Goal: Task Accomplishment & Management: Use online tool/utility

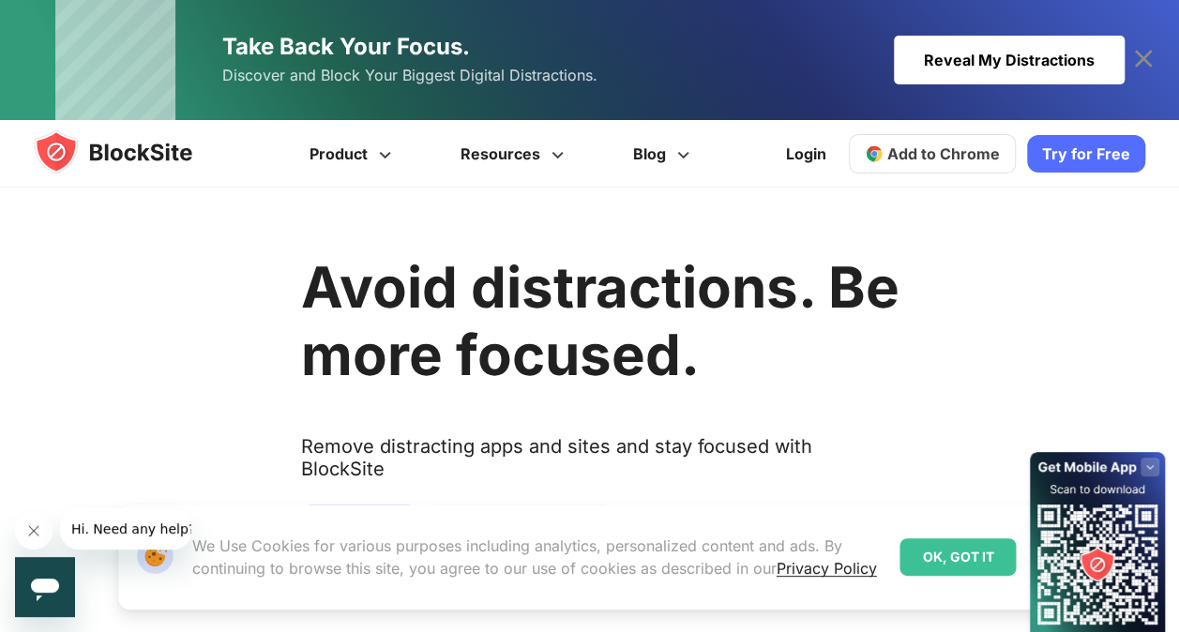
click at [23, 525] on button "Close message from company" at bounding box center [34, 531] width 38 height 38
click at [809, 572] on link "Privacy Policy" at bounding box center [827, 568] width 100 height 19
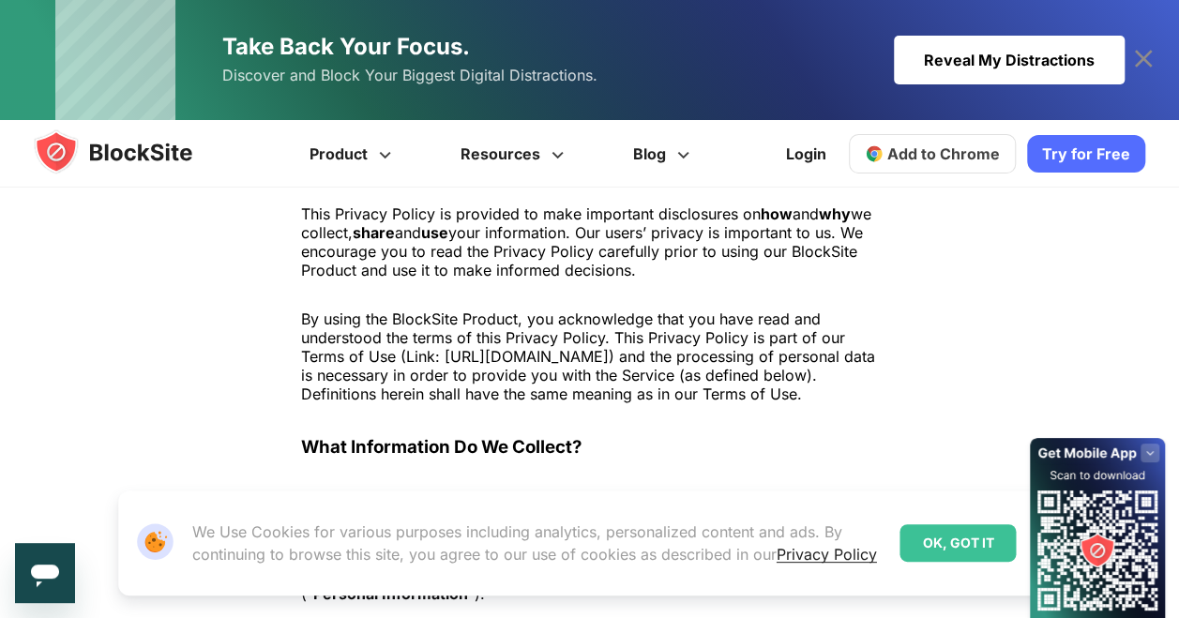
scroll to position [469, 0]
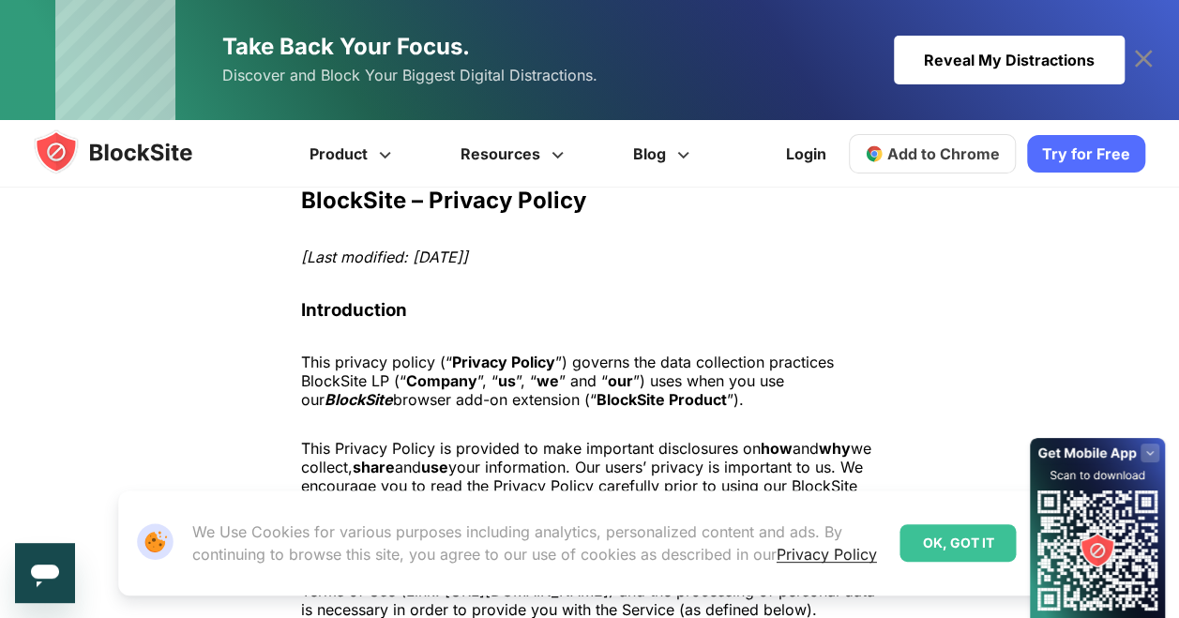
click at [1013, 51] on div "Reveal My Distractions" at bounding box center [1009, 60] width 231 height 49
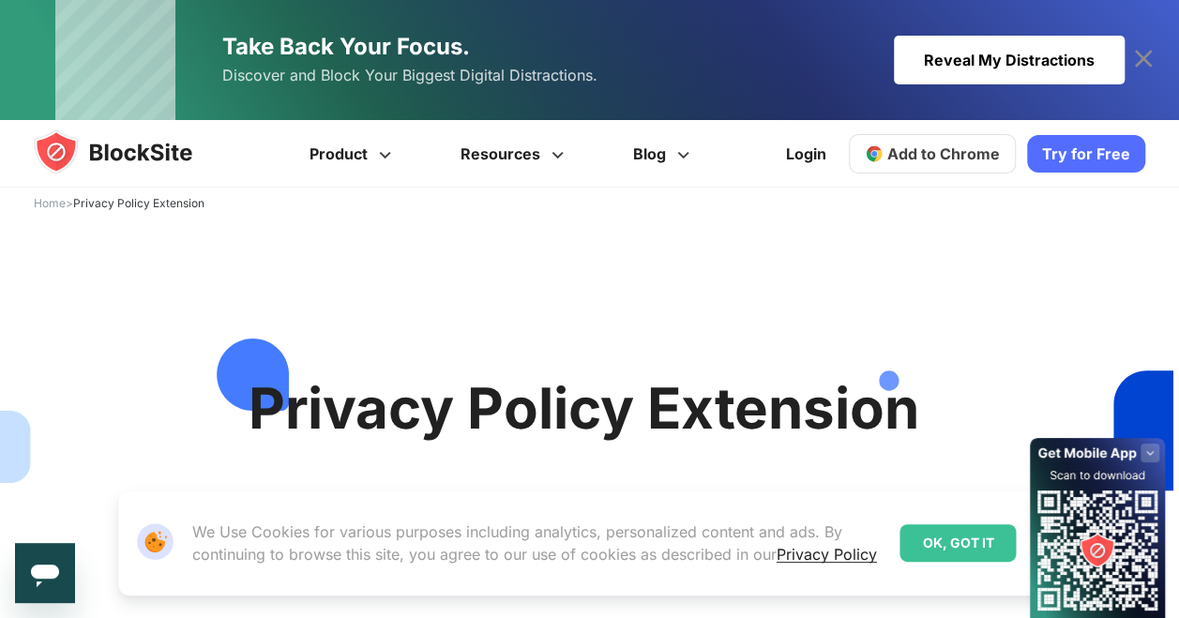
scroll to position [0, 0]
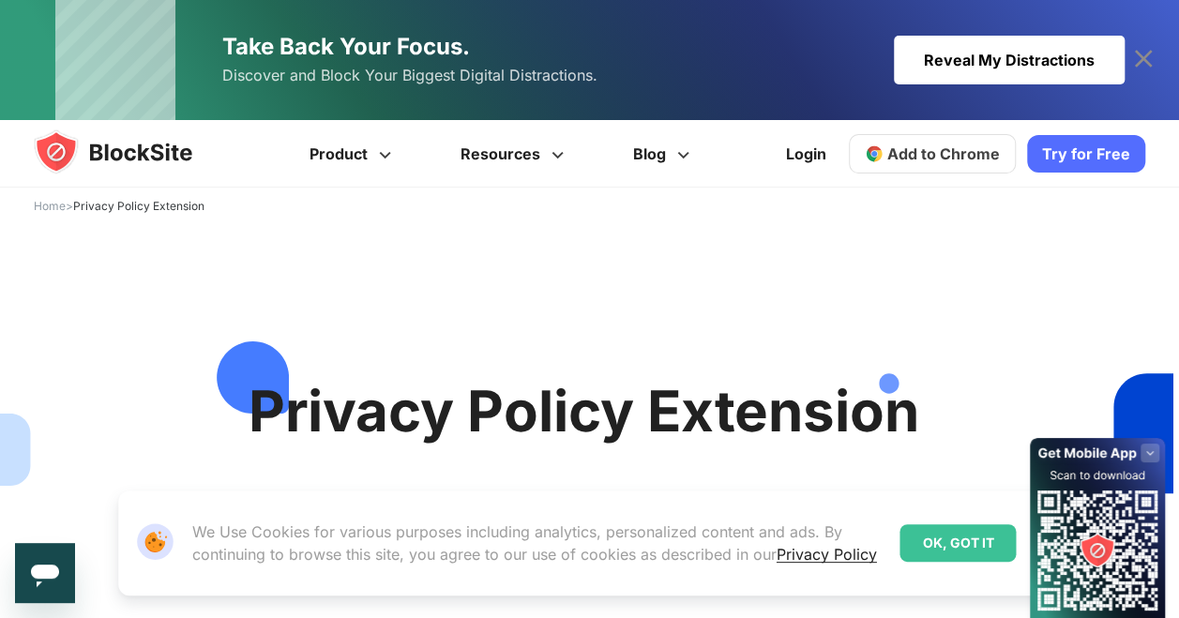
click at [904, 165] on link "Add to Chrome" at bounding box center [932, 153] width 167 height 39
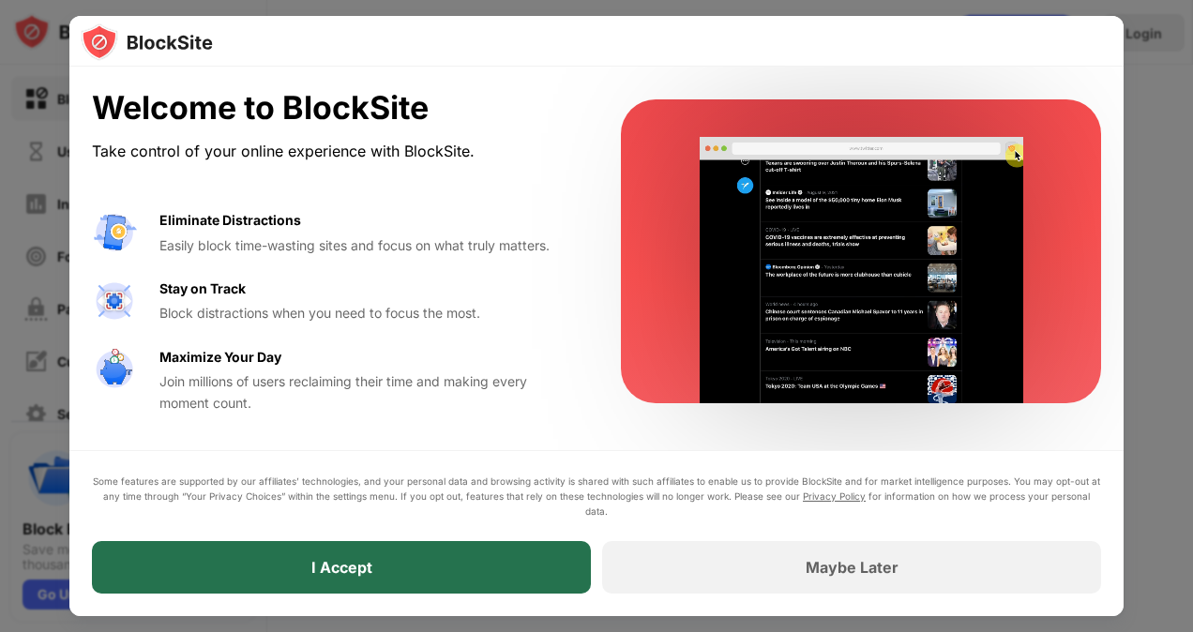
click at [363, 561] on div "I Accept" at bounding box center [341, 567] width 61 height 19
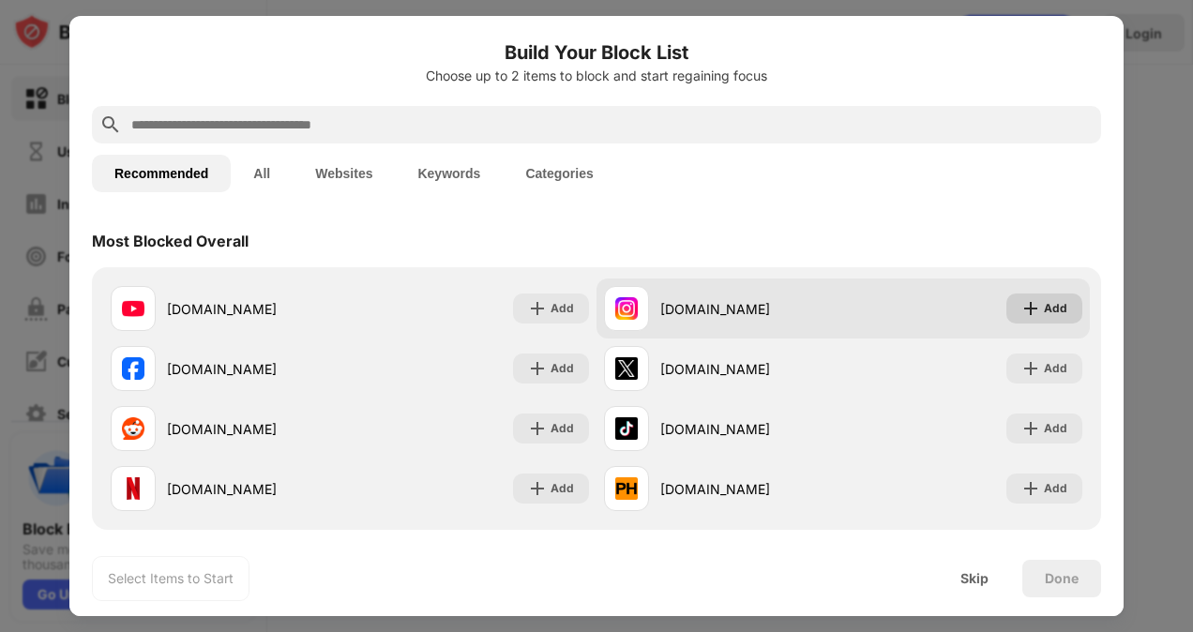
click at [1022, 311] on img at bounding box center [1031, 308] width 19 height 19
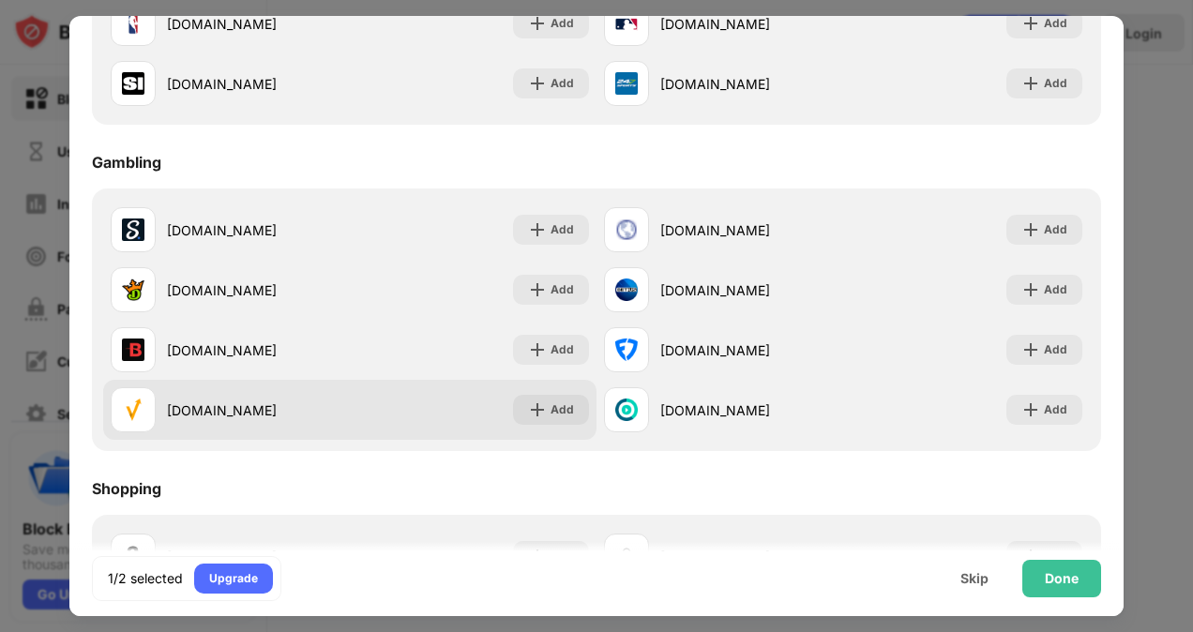
scroll to position [1966, 0]
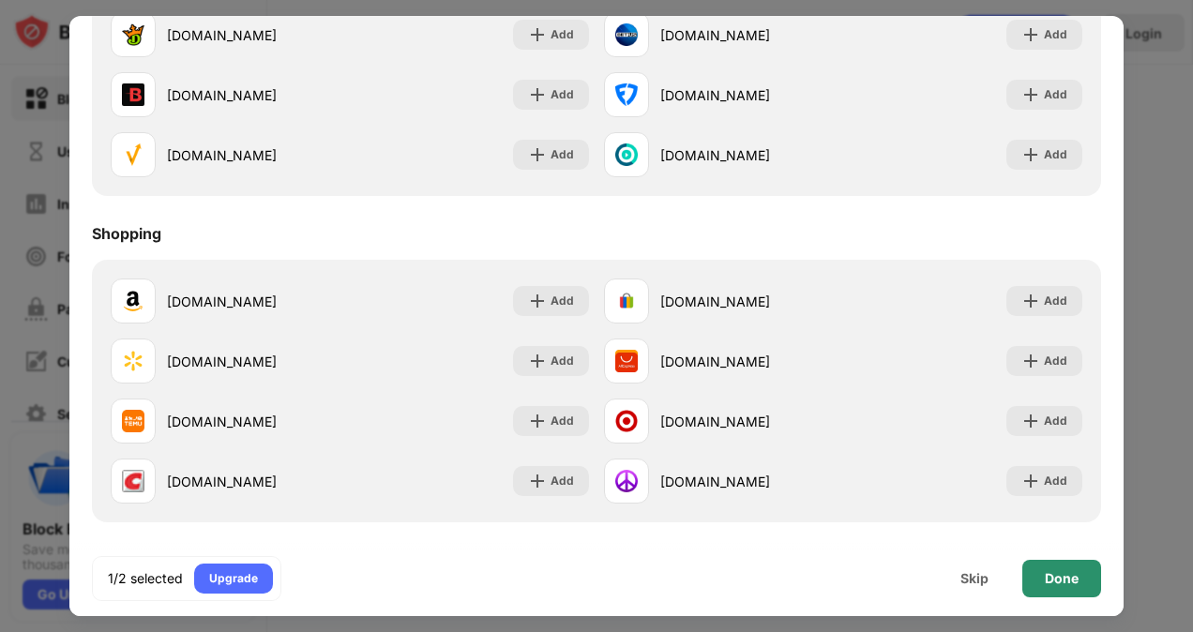
click at [1057, 582] on div "Done" at bounding box center [1062, 578] width 34 height 15
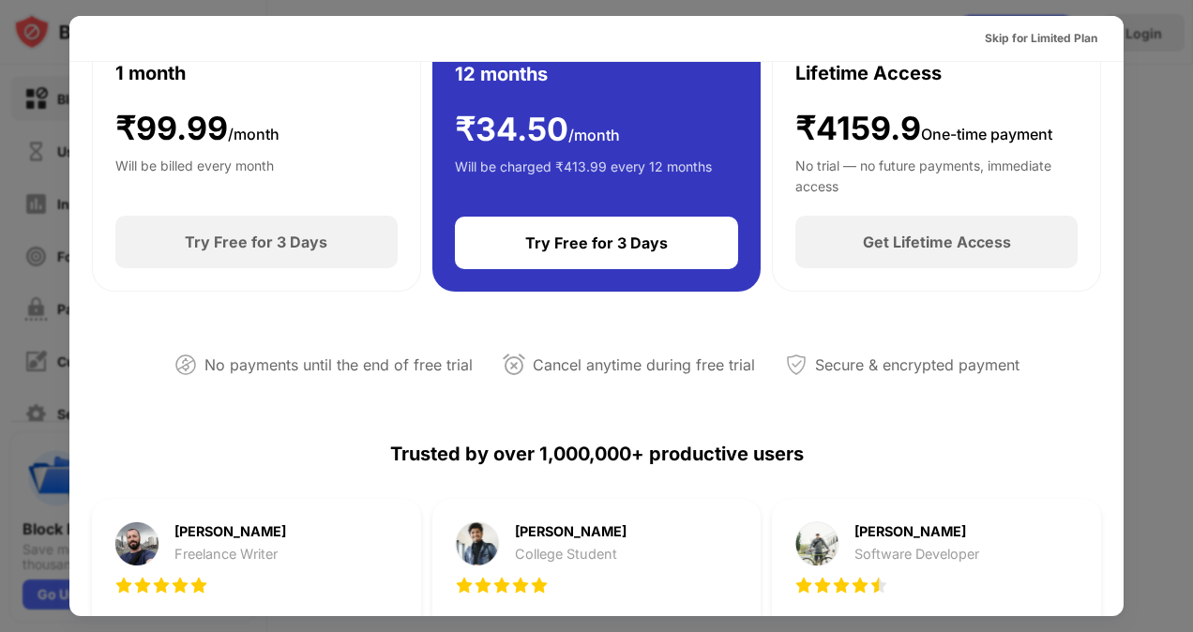
scroll to position [0, 0]
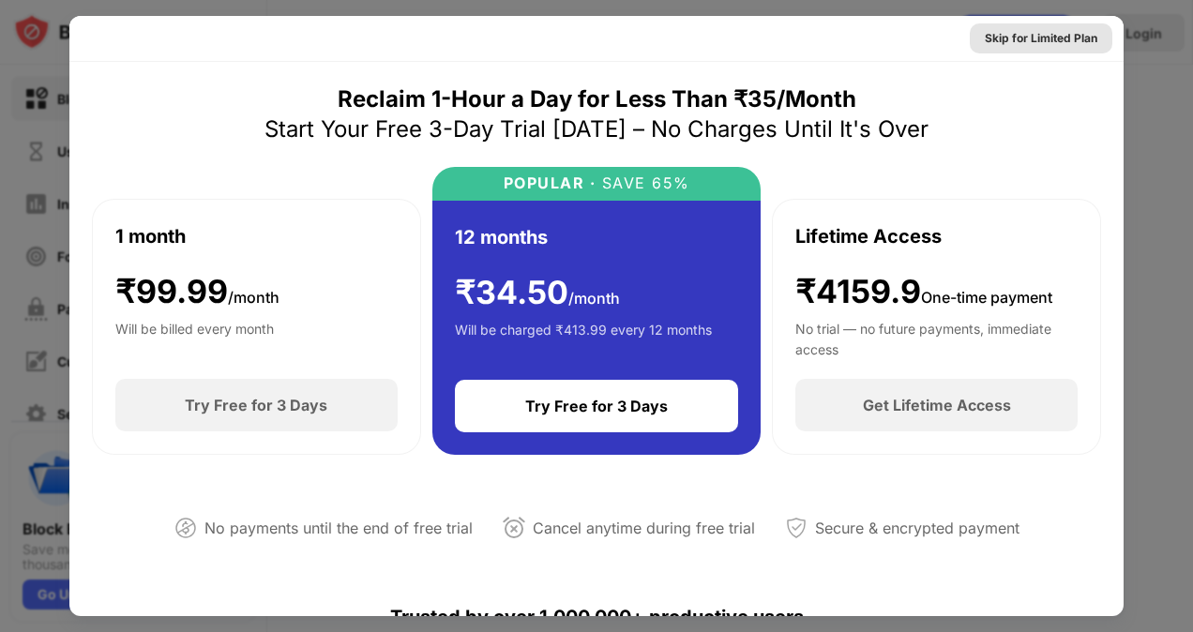
click at [1031, 42] on div "Skip for Limited Plan" at bounding box center [1041, 38] width 113 height 19
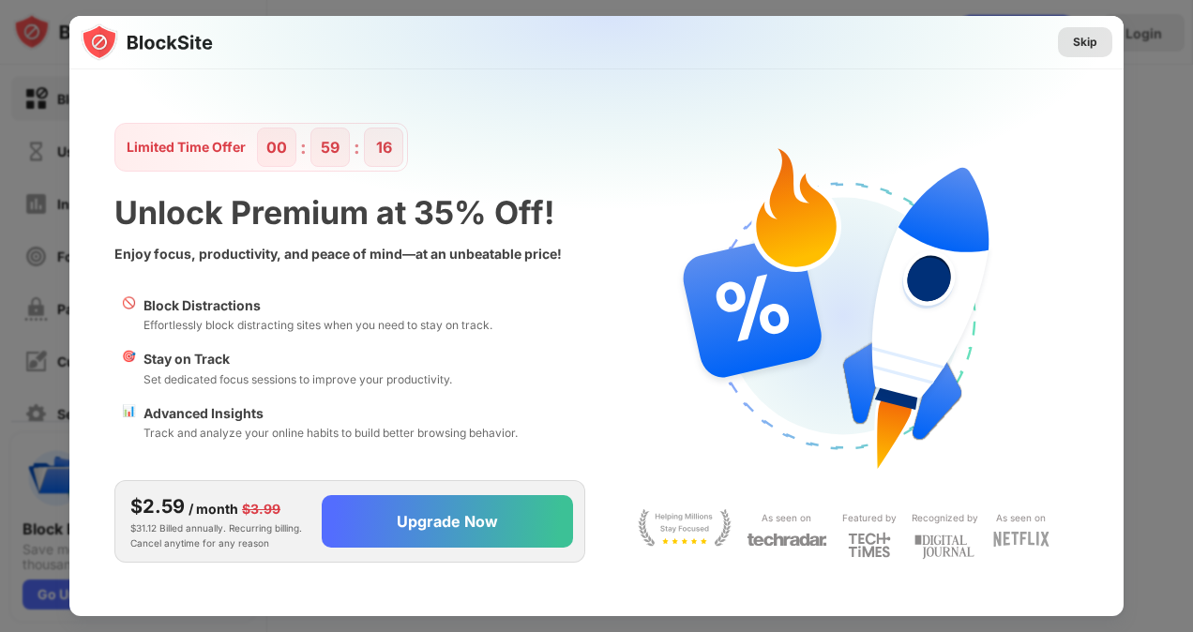
click at [1087, 35] on div "Skip" at bounding box center [1085, 42] width 24 height 19
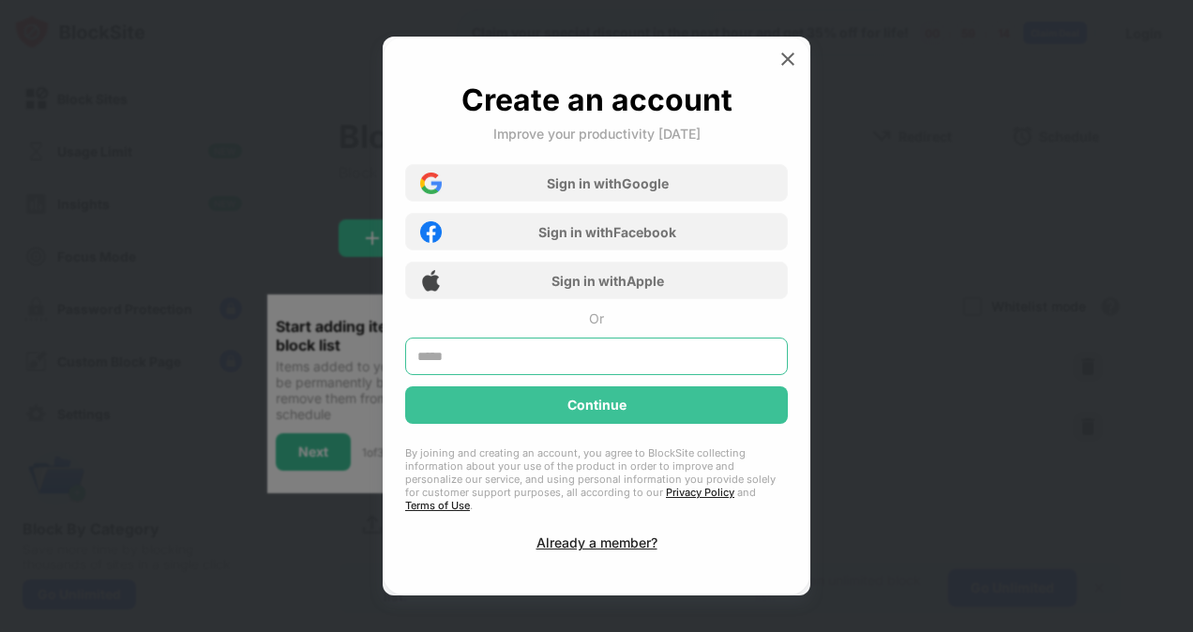
click at [530, 375] on input "text" at bounding box center [596, 357] width 383 height 38
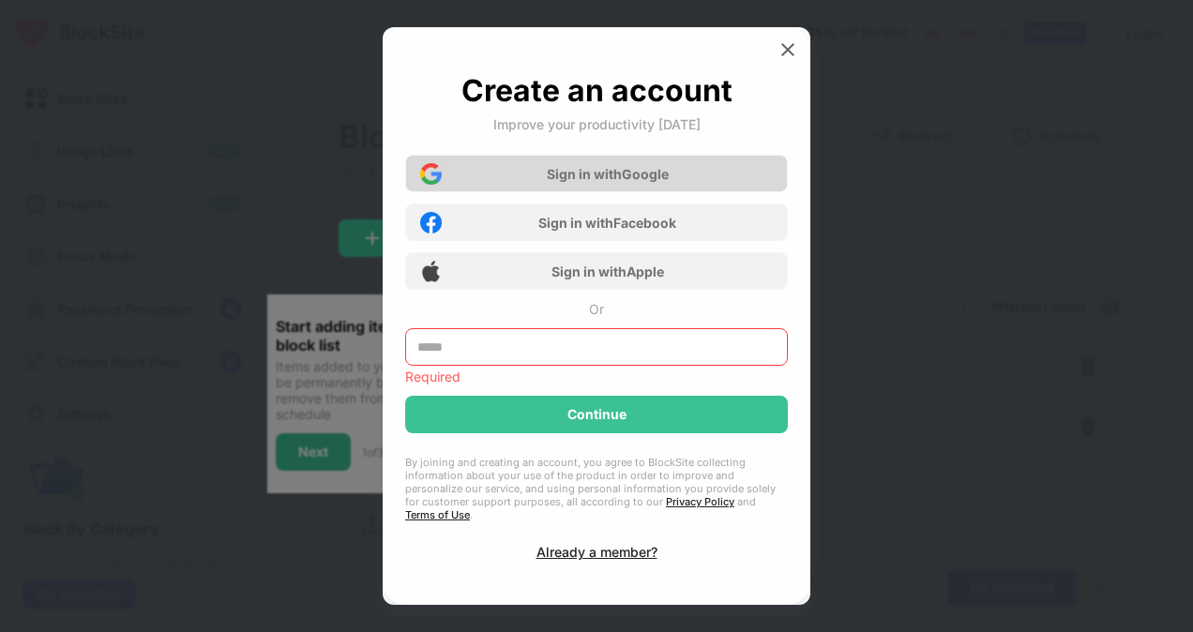
click at [606, 182] on div "Sign in with Google" at bounding box center [608, 174] width 122 height 16
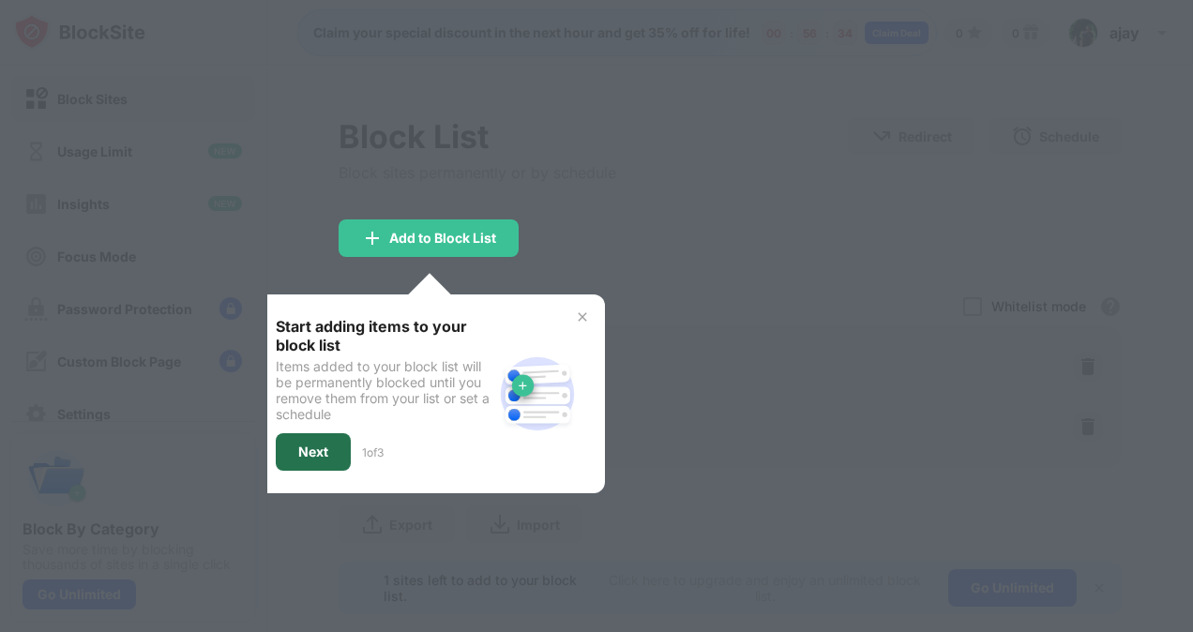
click at [318, 445] on div "Next" at bounding box center [313, 452] width 30 height 15
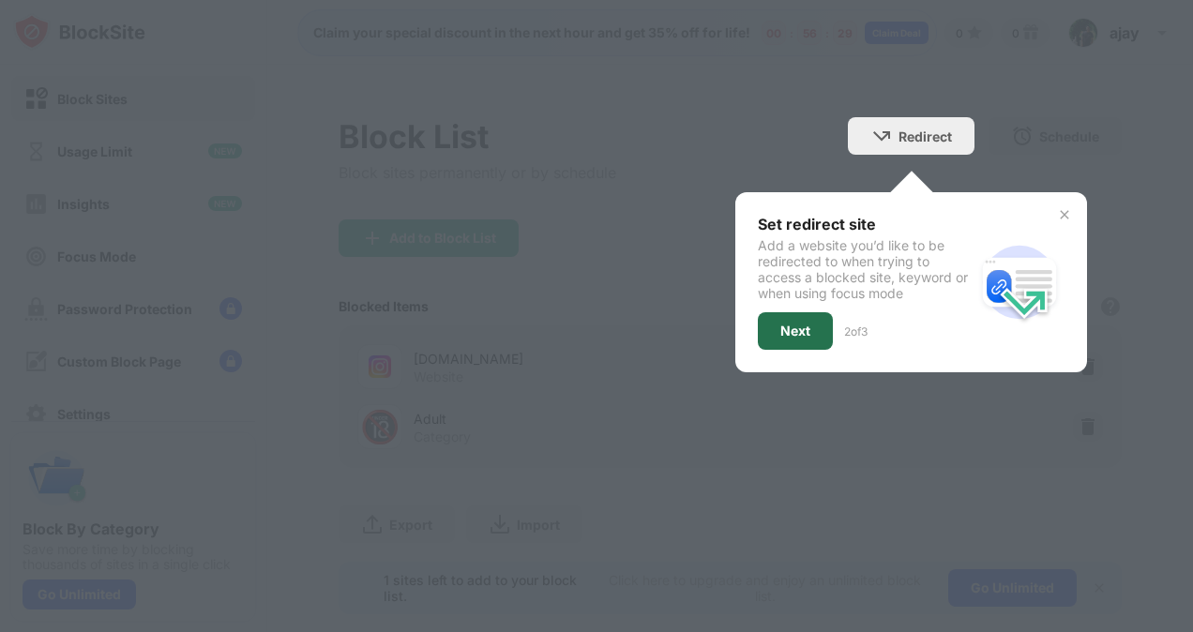
click at [798, 327] on div "Next" at bounding box center [795, 331] width 75 height 38
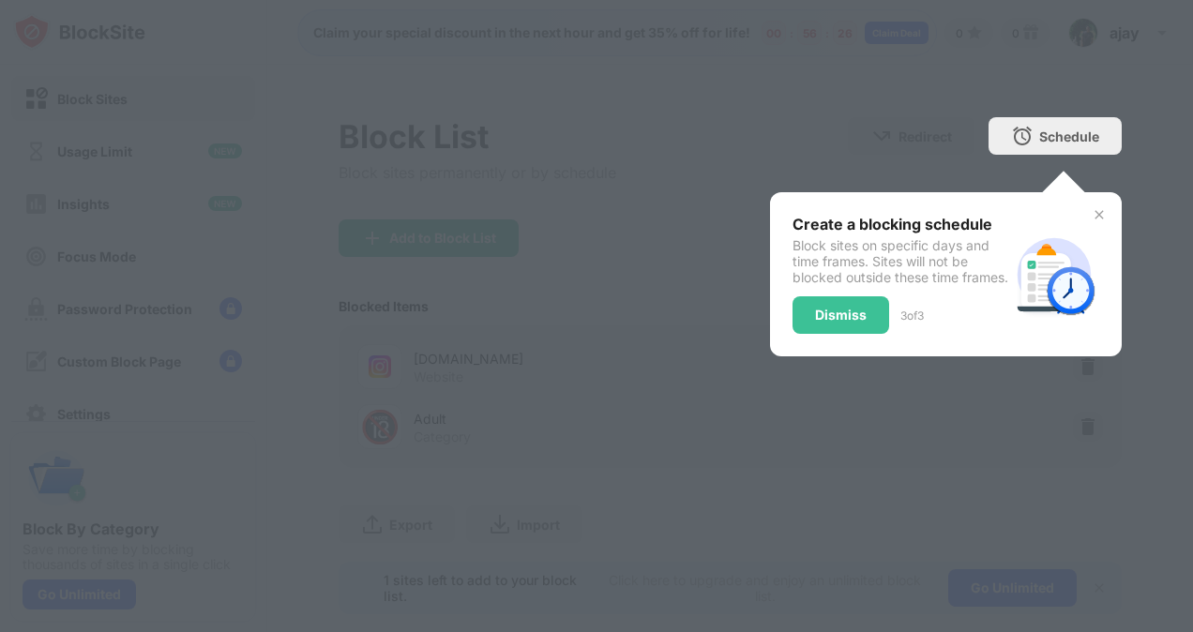
click at [849, 323] on div "Dismiss" at bounding box center [841, 315] width 52 height 15
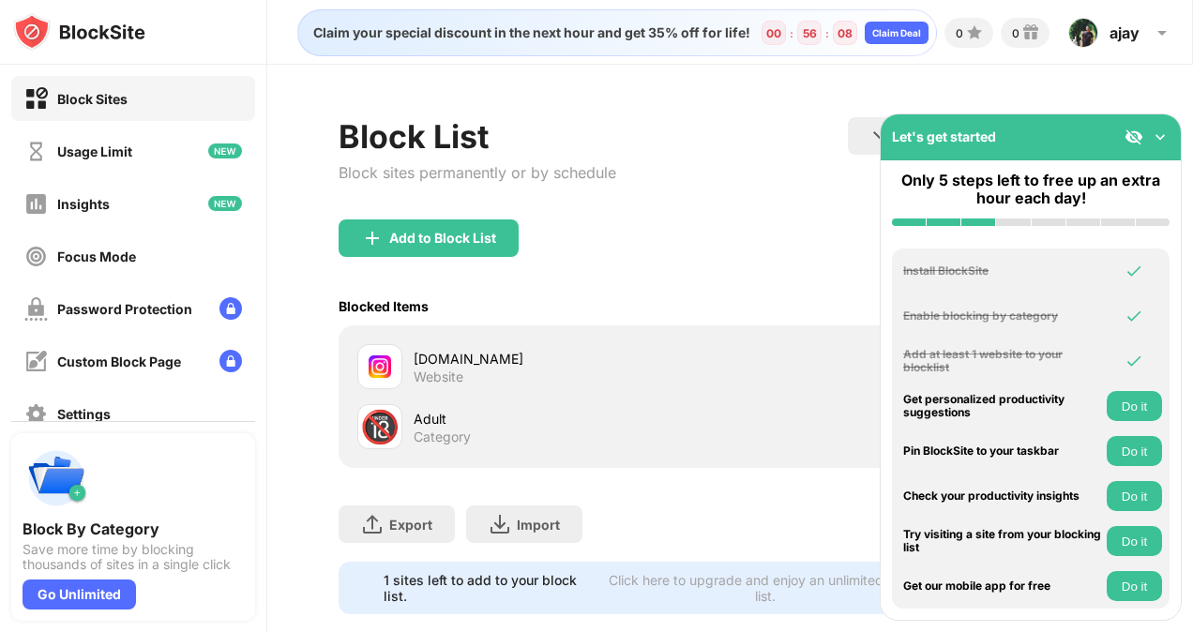
click at [1158, 138] on img at bounding box center [1160, 137] width 19 height 19
